Goal: Transaction & Acquisition: Subscribe to service/newsletter

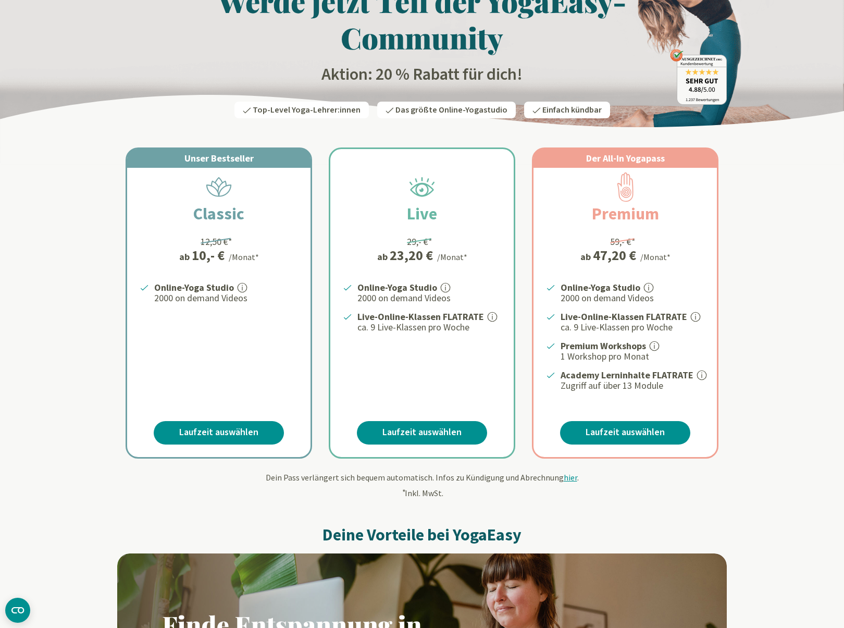
scroll to position [75, 0]
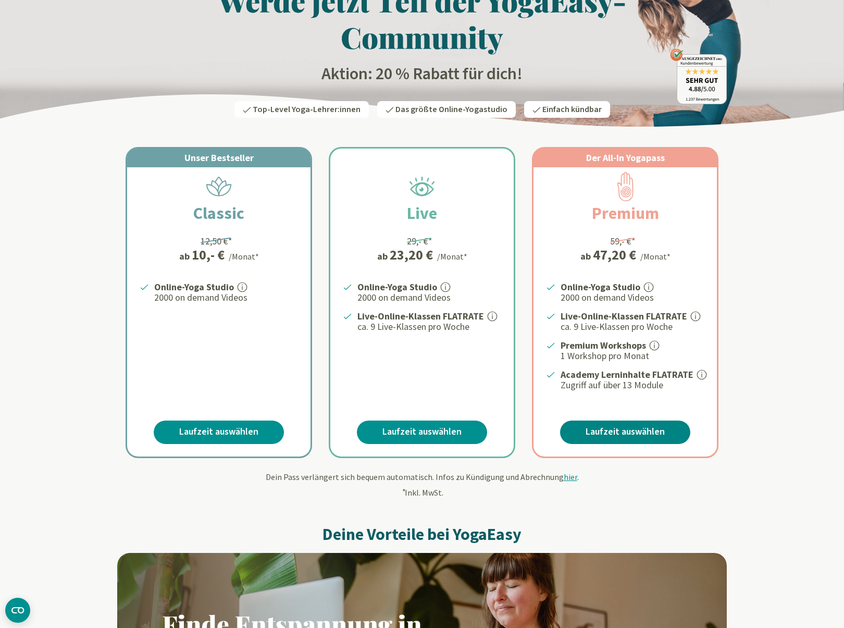
click at [610, 429] on link "Laufzeit auswählen" at bounding box center [625, 432] width 130 height 23
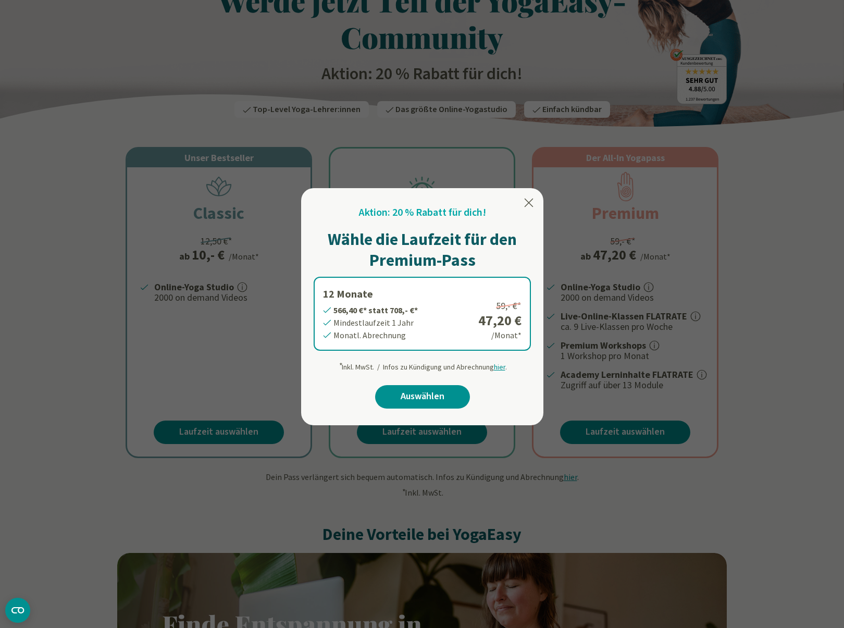
click at [531, 200] on icon at bounding box center [529, 203] width 13 height 13
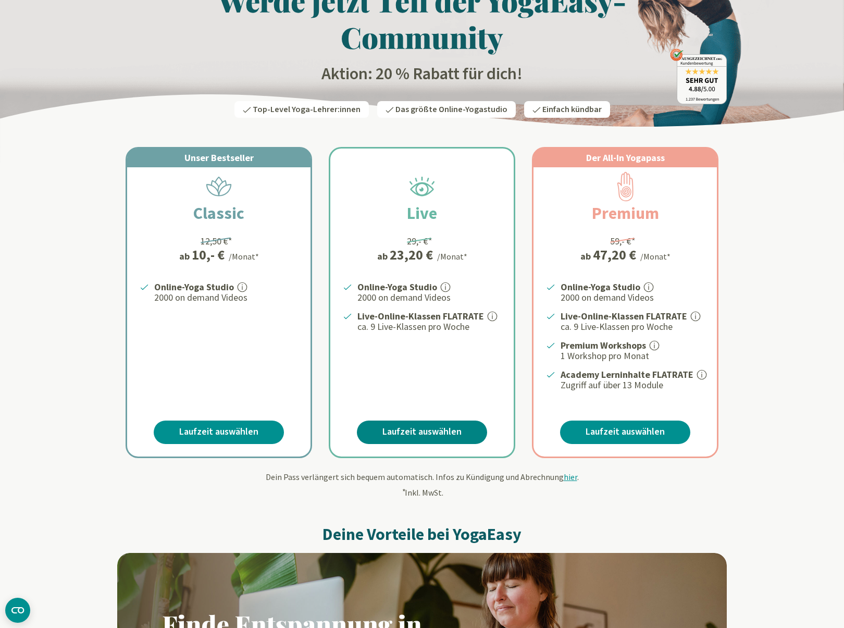
click at [438, 421] on link "Laufzeit auswählen" at bounding box center [422, 432] width 130 height 23
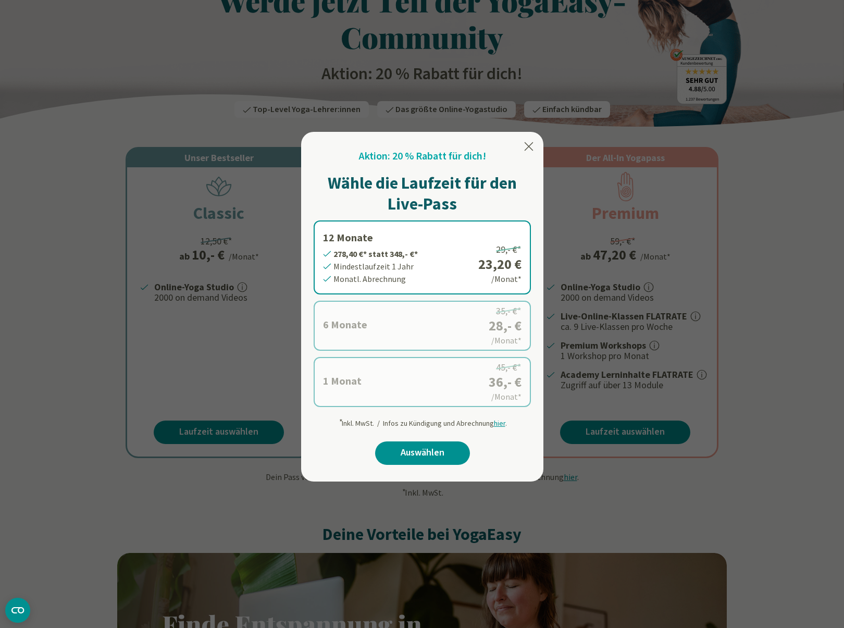
click at [245, 385] on div at bounding box center [422, 314] width 844 height 628
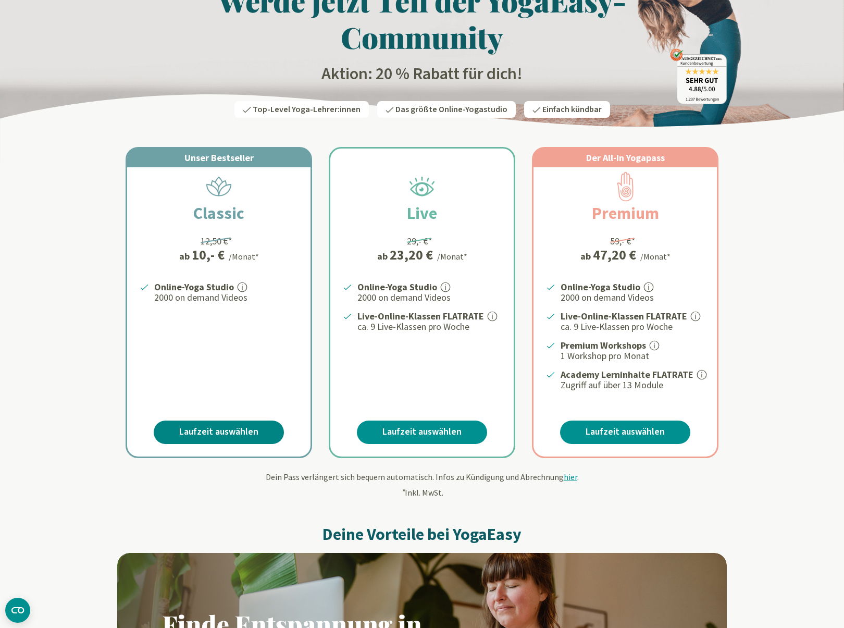
click at [204, 424] on link "Laufzeit auswählen" at bounding box center [219, 432] width 130 height 23
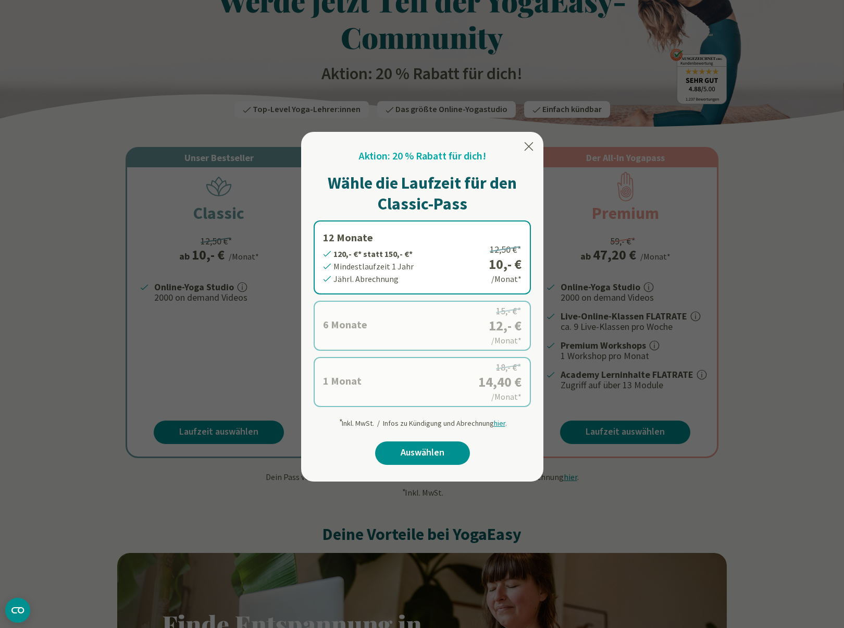
click at [530, 148] on icon at bounding box center [529, 146] width 9 height 9
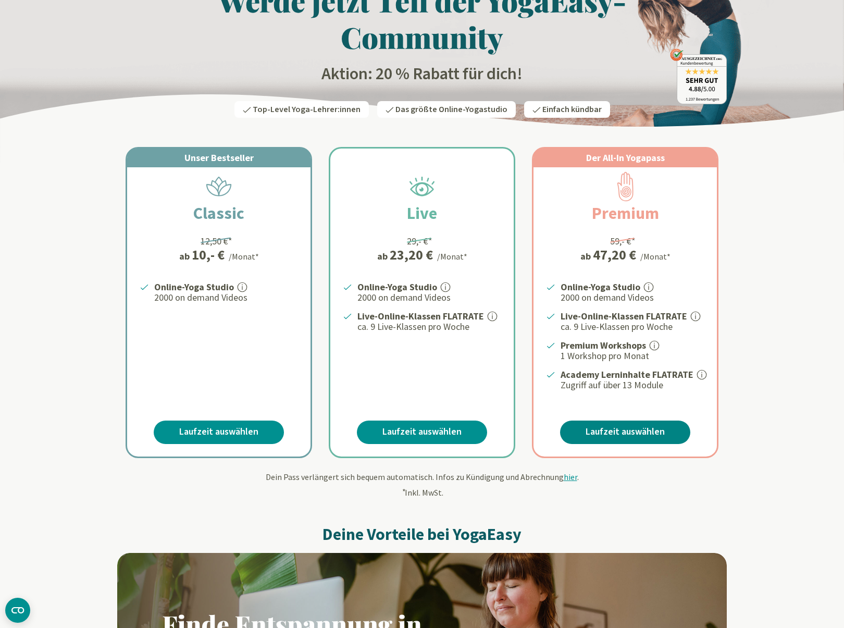
click at [639, 427] on link "Laufzeit auswählen" at bounding box center [625, 432] width 130 height 23
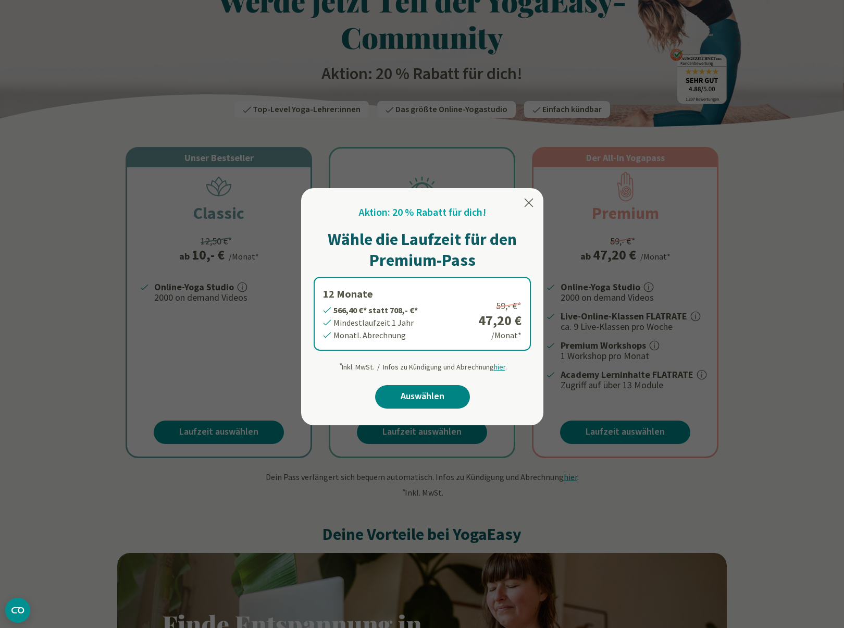
click at [454, 394] on link "Auswählen" at bounding box center [422, 396] width 95 height 23
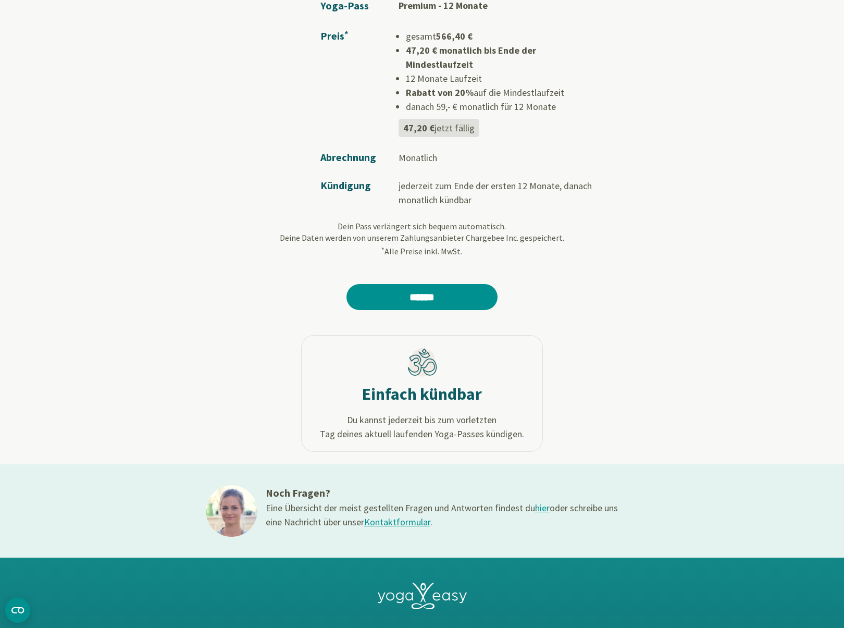
scroll to position [230, 0]
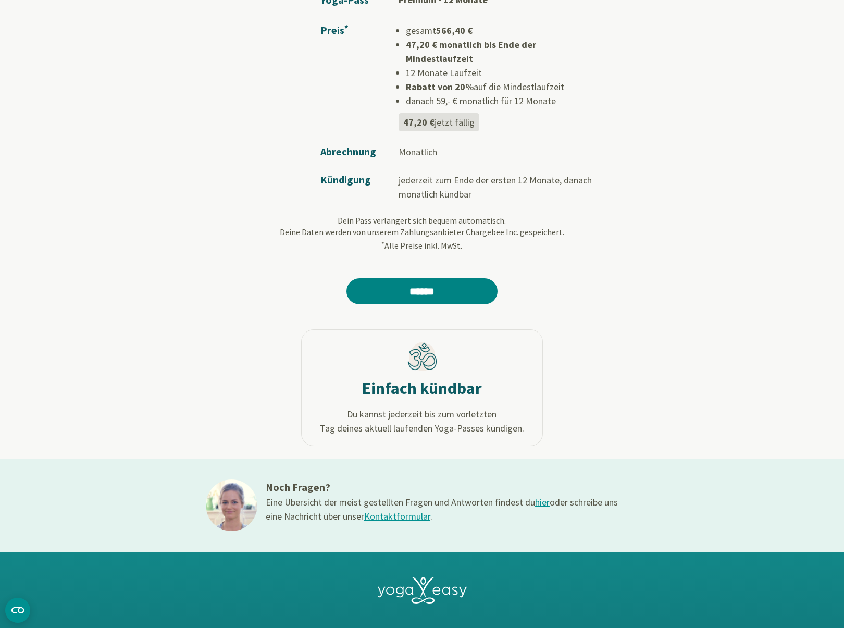
click at [433, 278] on input "******" at bounding box center [422, 291] width 151 height 26
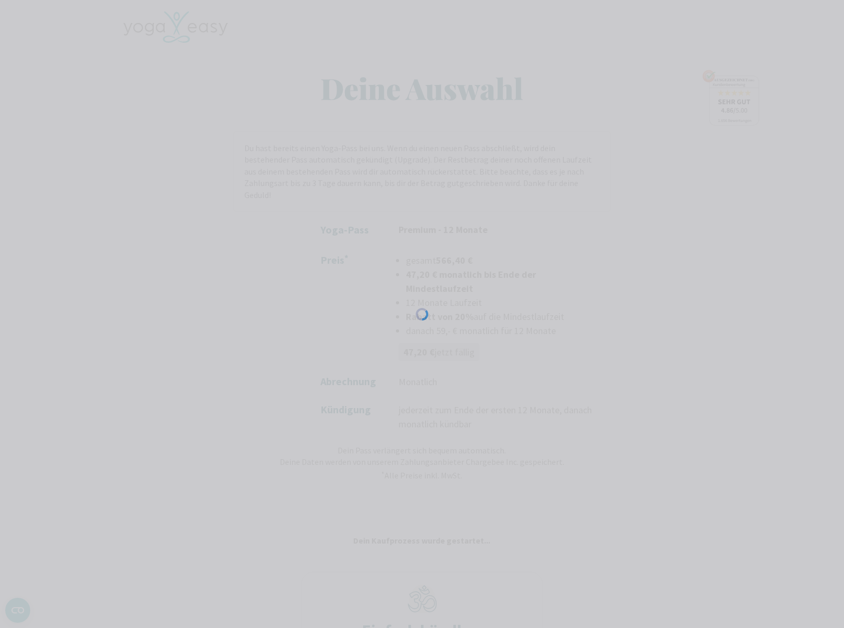
scroll to position [0, 0]
